Goal: Transaction & Acquisition: Purchase product/service

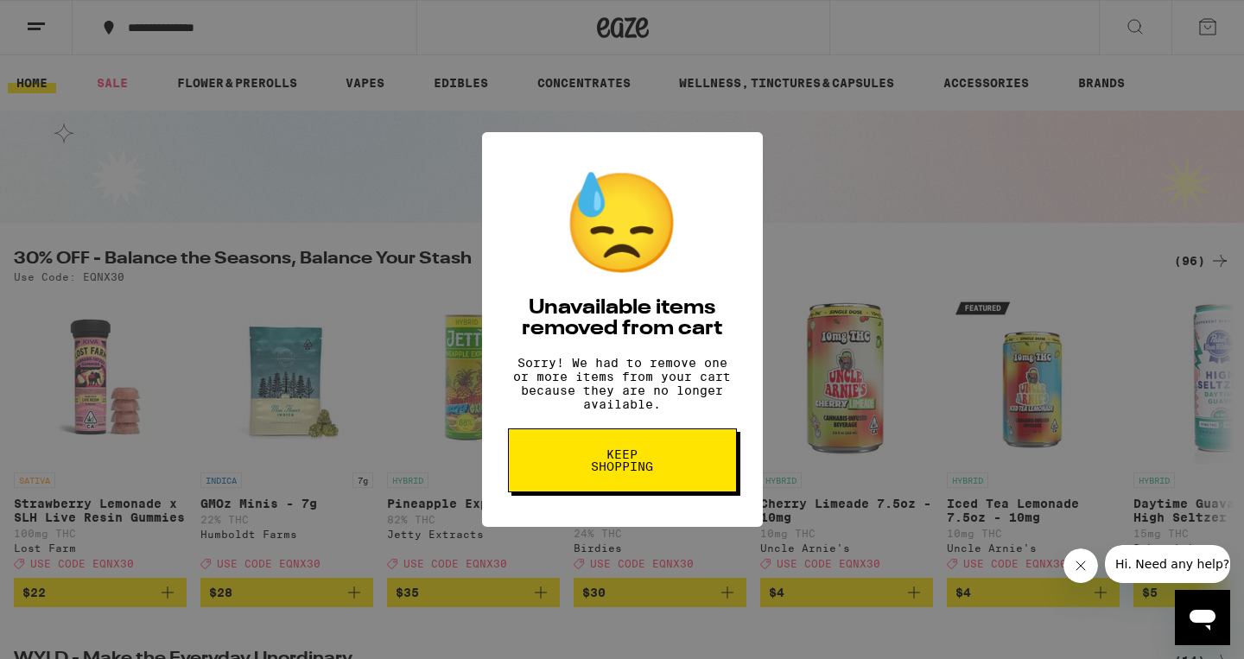
click at [604, 473] on span "Keep Shopping" at bounding box center [622, 460] width 89 height 24
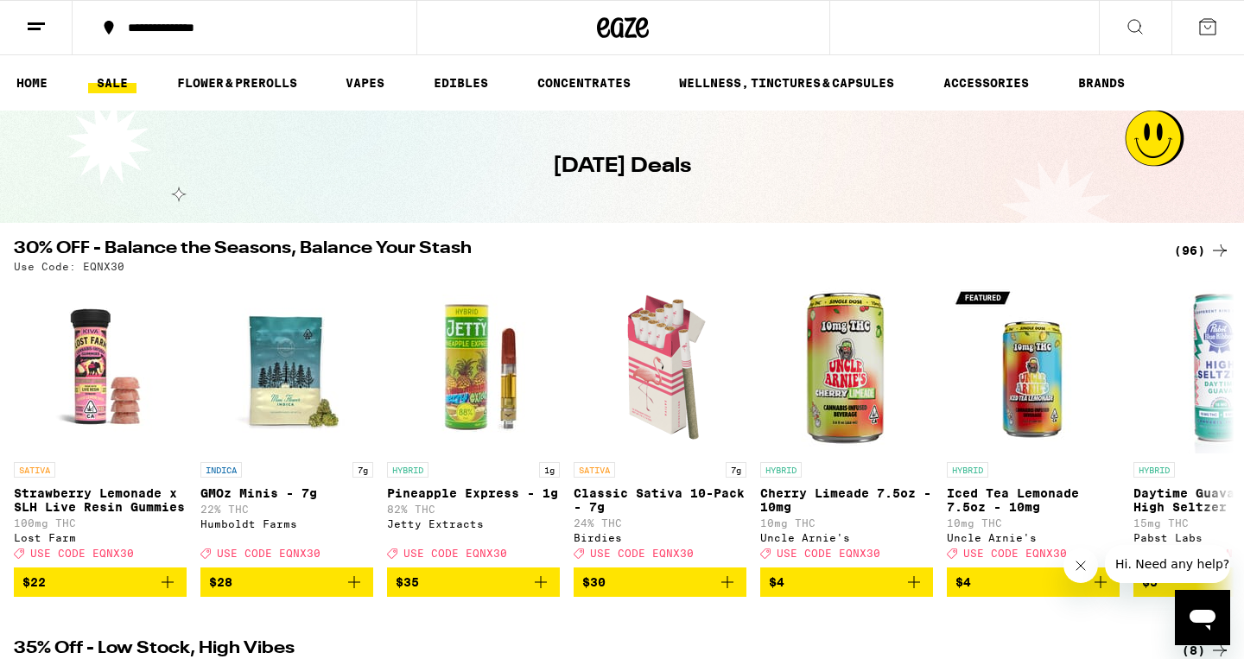
click at [1190, 251] on div "(96)" at bounding box center [1202, 250] width 56 height 21
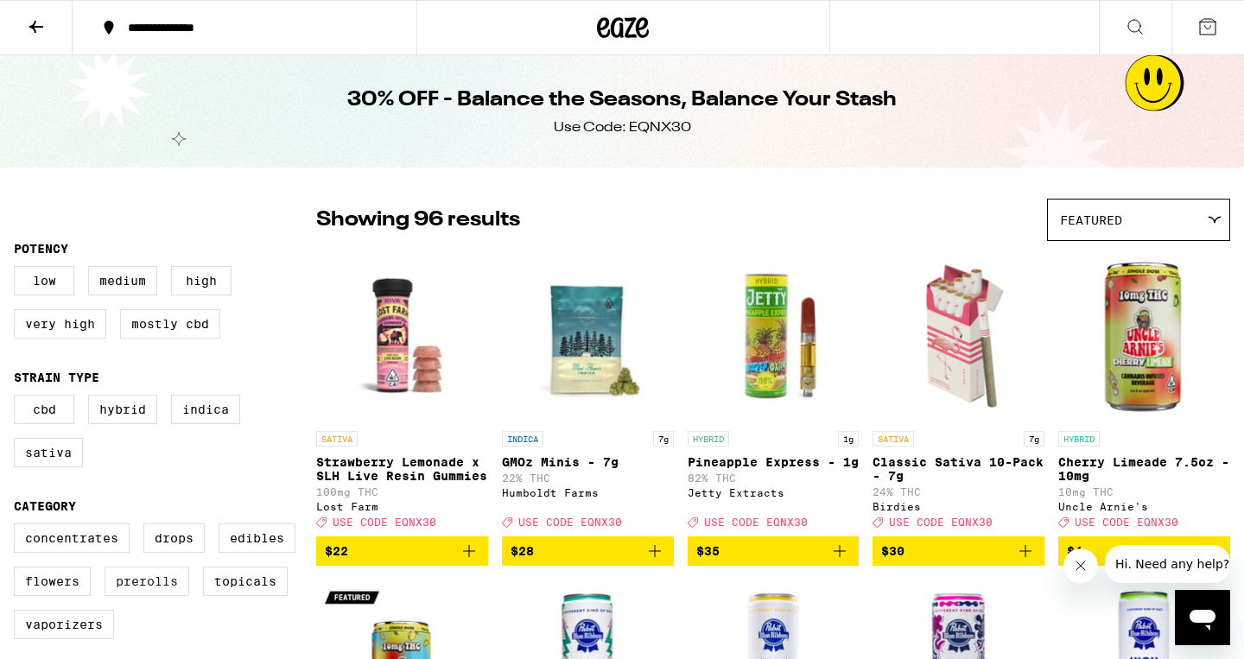
click at [134, 596] on label "Prerolls" at bounding box center [147, 581] width 85 height 29
click at [18, 527] on input "Prerolls" at bounding box center [17, 526] width 1 height 1
checkbox input "true"
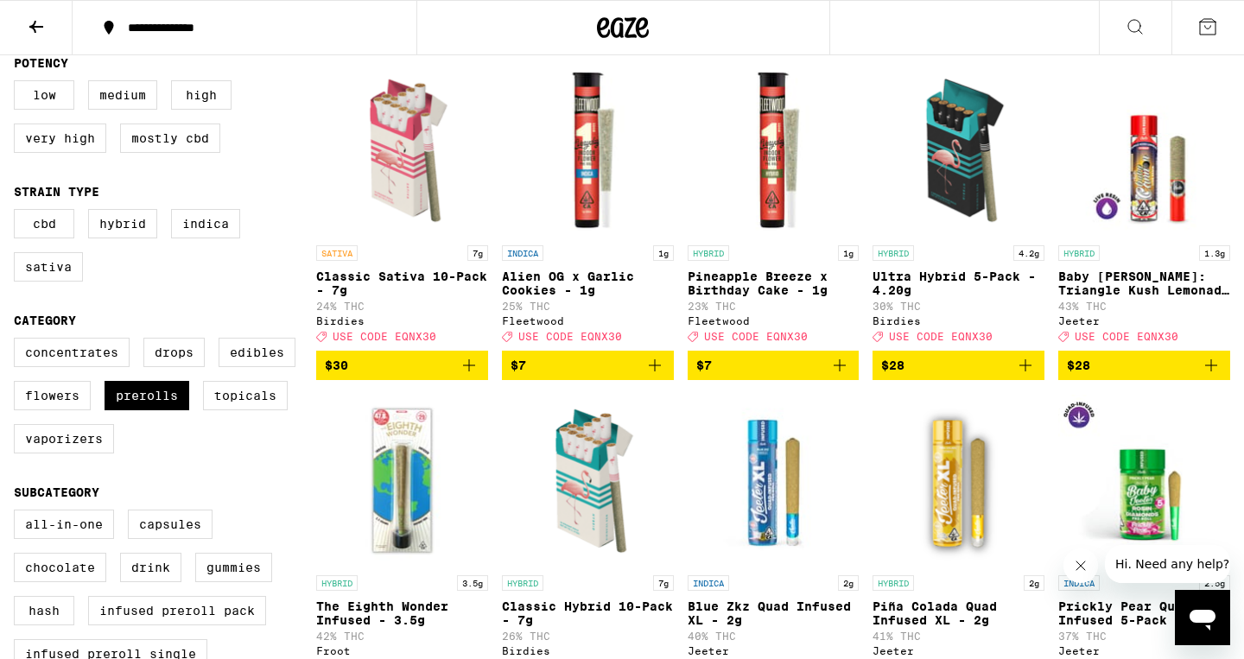
scroll to position [185, 0]
